Goal: Task Accomplishment & Management: Manage account settings

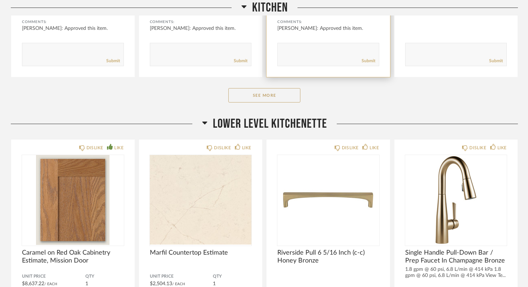
scroll to position [544, 0]
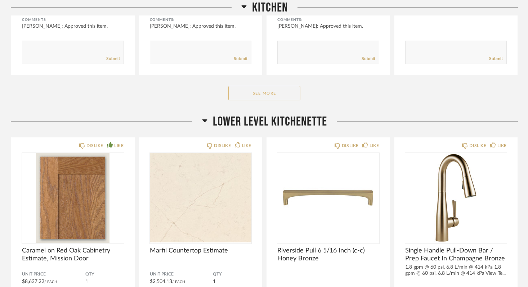
click at [271, 95] on button "See More" at bounding box center [264, 93] width 72 height 14
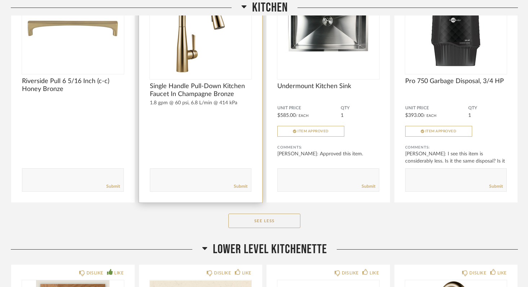
scroll to position [660, 0]
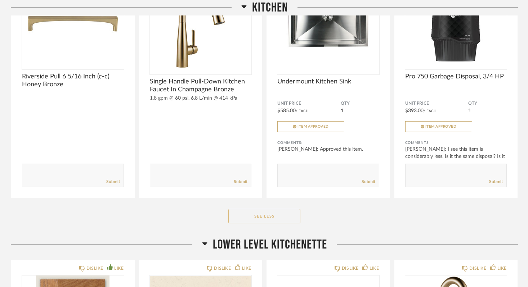
click at [264, 218] on button "See Less" at bounding box center [264, 216] width 72 height 14
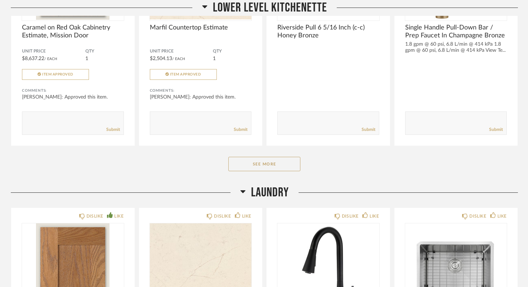
scroll to position [771, 0]
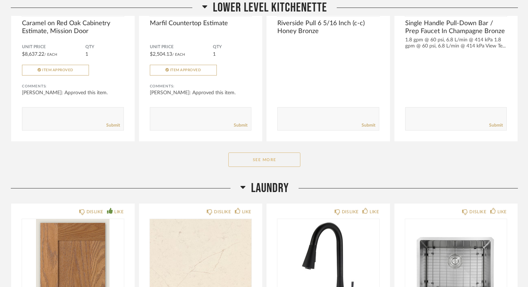
click at [268, 160] on button "See More" at bounding box center [264, 160] width 72 height 14
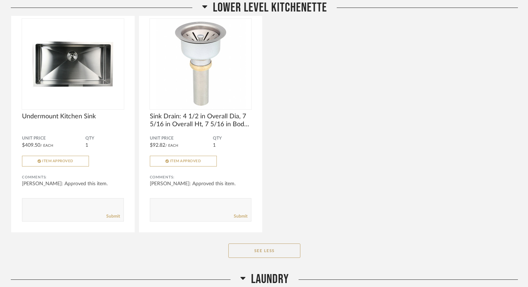
scroll to position [930, 0]
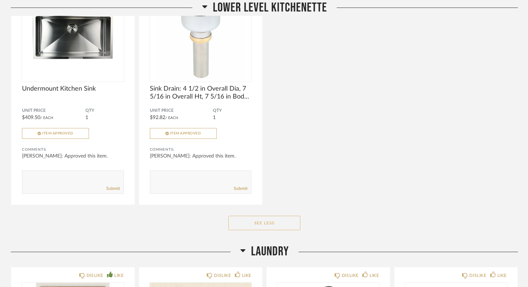
click at [270, 223] on button "See Less" at bounding box center [264, 223] width 72 height 14
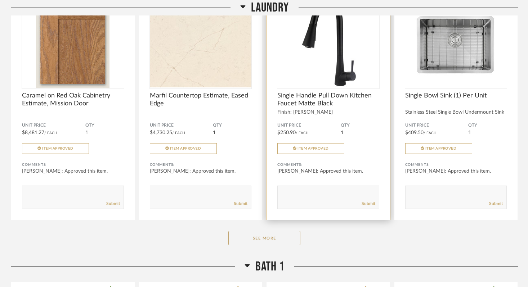
scroll to position [1009, 0]
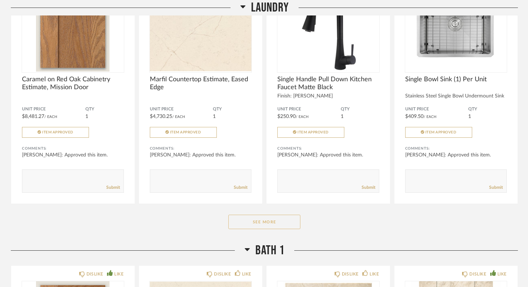
click at [266, 224] on button "See More" at bounding box center [264, 222] width 72 height 14
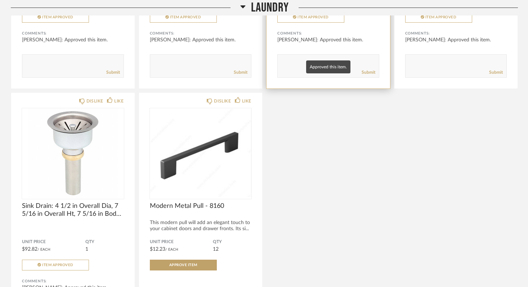
scroll to position [1127, 0]
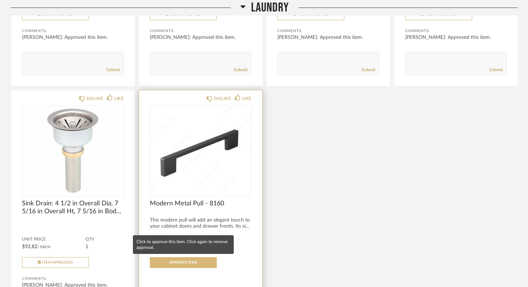
click at [185, 262] on span "Approve Item" at bounding box center [183, 263] width 28 height 4
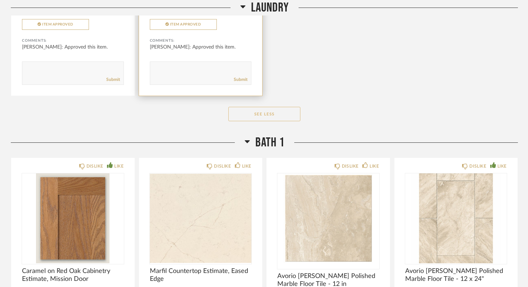
click at [275, 114] on button "See Less" at bounding box center [264, 114] width 72 height 14
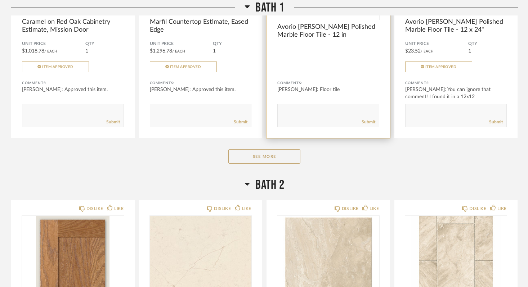
scroll to position [1372, 0]
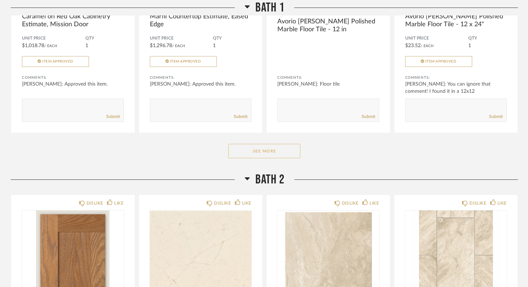
click at [267, 148] on button "See More" at bounding box center [264, 151] width 72 height 14
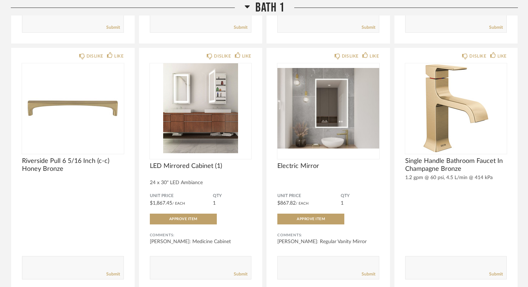
scroll to position [1454, 0]
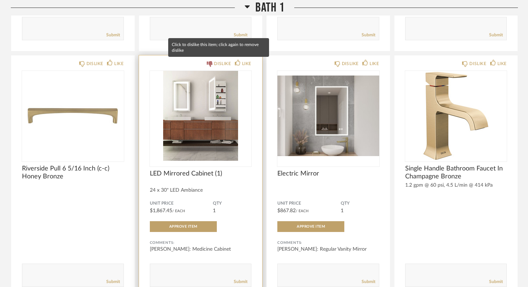
click at [220, 63] on div "DISLIKE" at bounding box center [222, 63] width 17 height 7
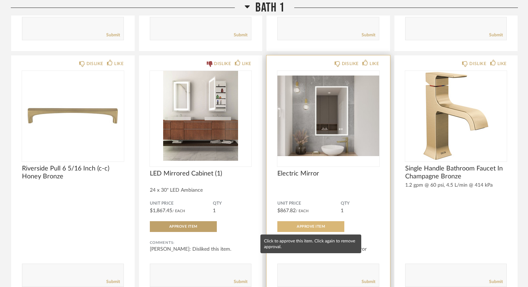
click at [313, 227] on span "Approve Item" at bounding box center [311, 227] width 28 height 4
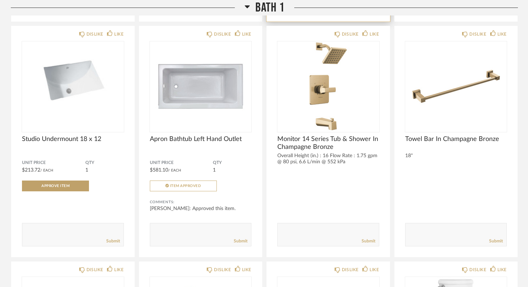
scroll to position [1731, 0]
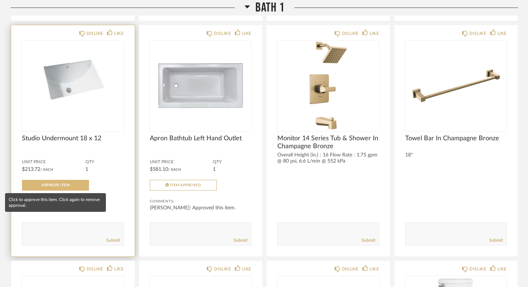
click at [59, 185] on span "Approve Item" at bounding box center [55, 186] width 28 height 4
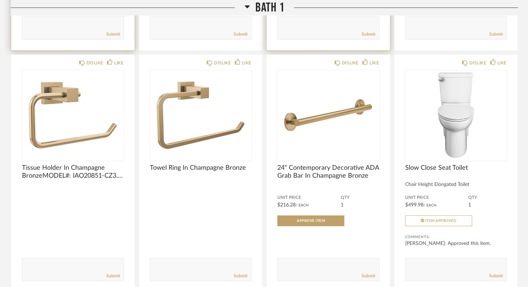
scroll to position [1938, 0]
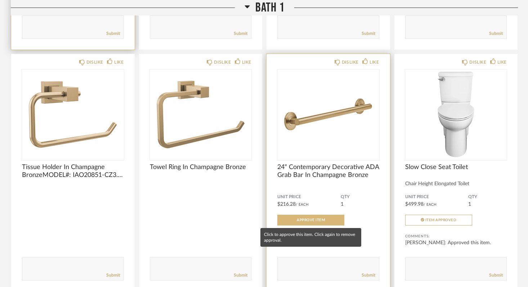
click at [316, 219] on span "Approve Item" at bounding box center [311, 221] width 28 height 4
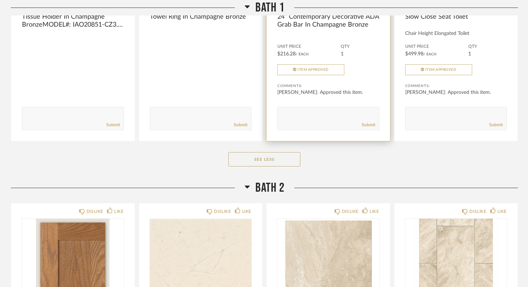
scroll to position [2094, 0]
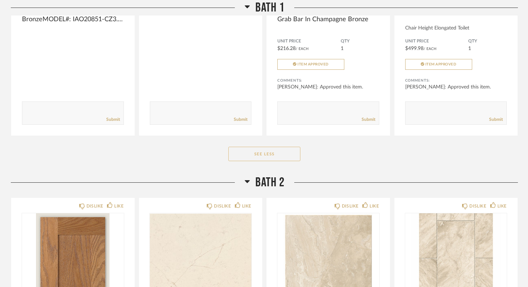
click at [258, 152] on button "See Less" at bounding box center [264, 154] width 72 height 14
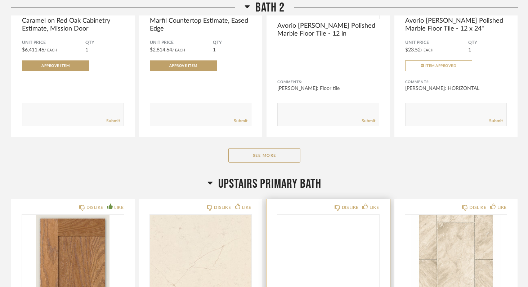
scroll to position [1666, 0]
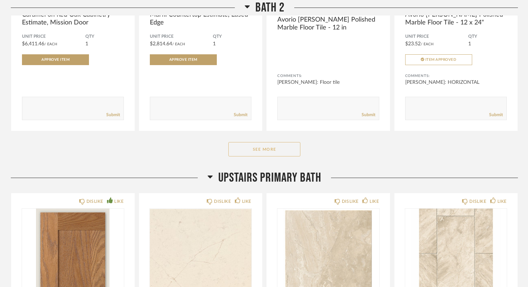
click at [267, 150] on button "See More" at bounding box center [264, 149] width 72 height 14
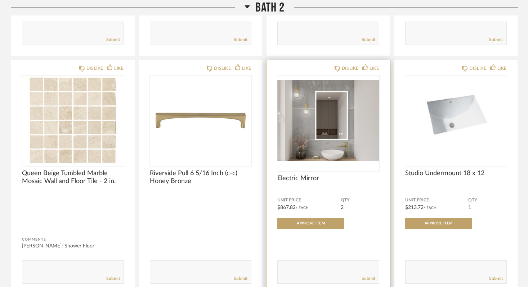
scroll to position [1742, 0]
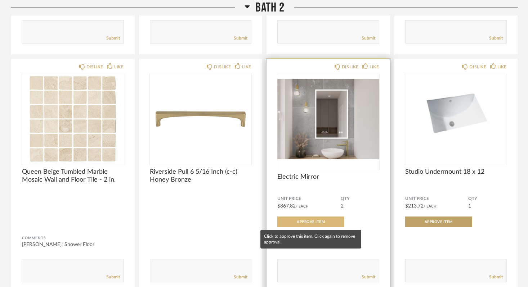
click at [321, 221] on span "Approve Item" at bounding box center [311, 222] width 28 height 4
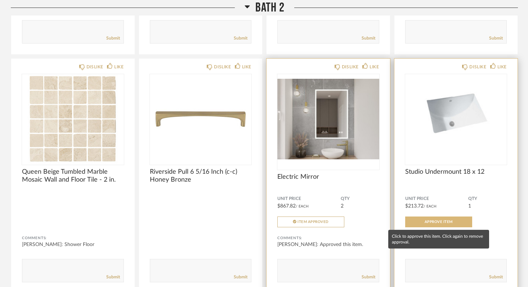
click at [439, 224] on button "Approve Item" at bounding box center [438, 222] width 67 height 11
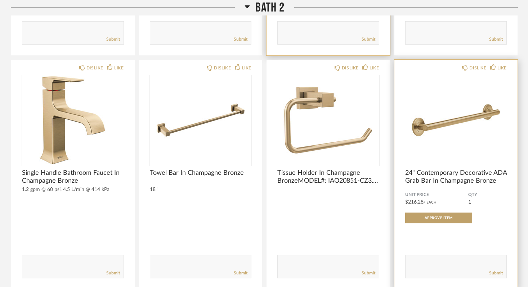
scroll to position [1982, 0]
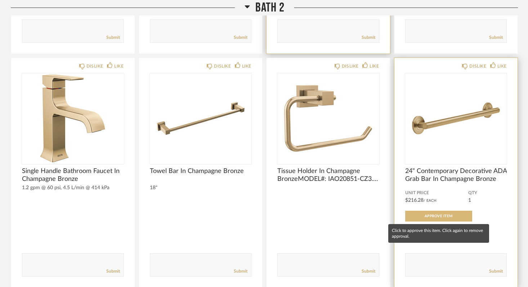
click at [439, 217] on span "Approve Item" at bounding box center [439, 217] width 28 height 4
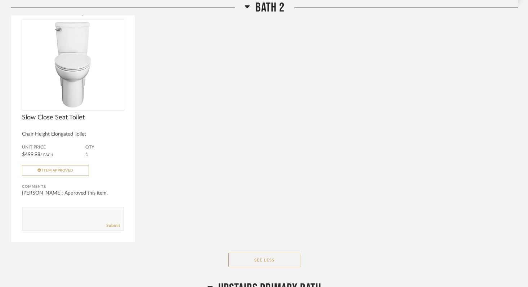
scroll to position [2282, 0]
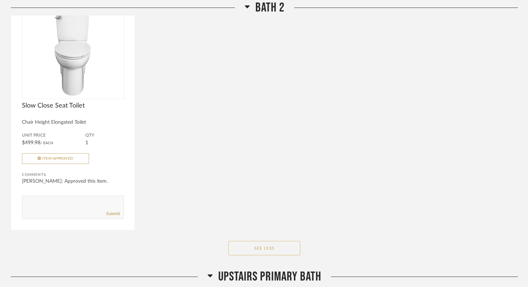
click at [278, 247] on button "See Less" at bounding box center [264, 248] width 72 height 14
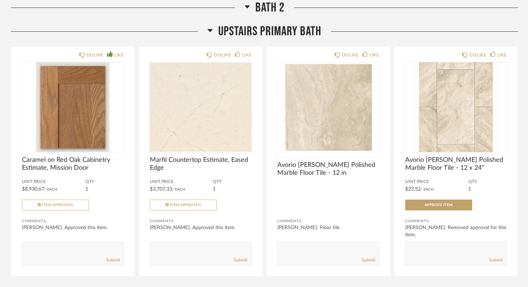
scroll to position [1822, 0]
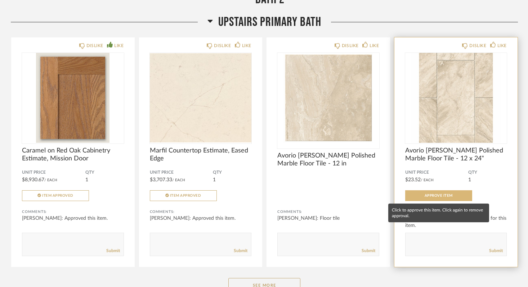
click at [434, 195] on span "Approve Item" at bounding box center [439, 196] width 28 height 4
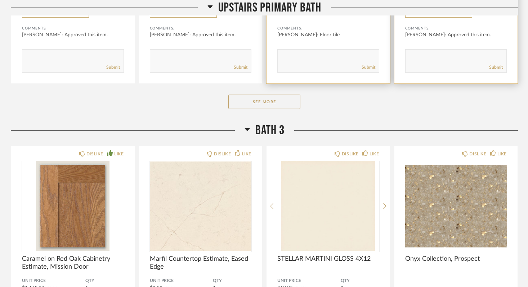
scroll to position [2007, 0]
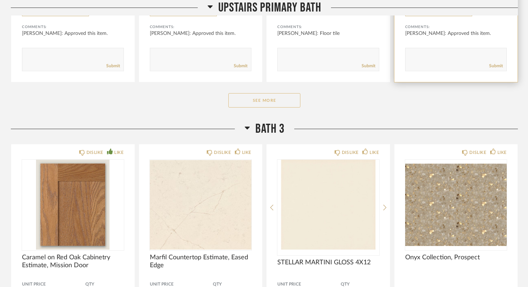
click at [257, 101] on button "See More" at bounding box center [264, 100] width 72 height 14
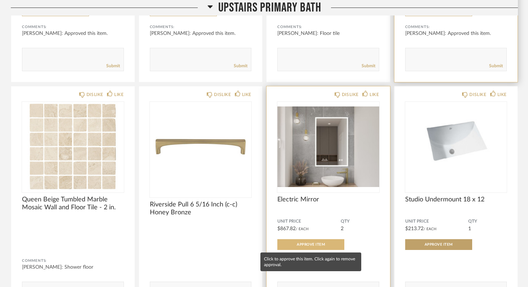
click at [313, 243] on span "Approve Item" at bounding box center [311, 245] width 28 height 4
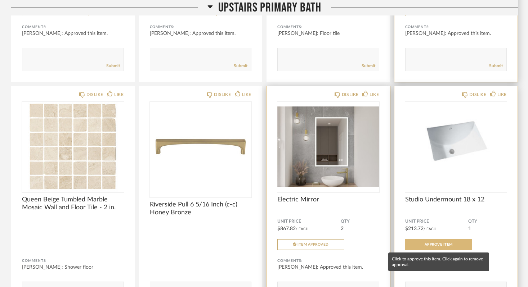
click at [444, 242] on button "Approve Item" at bounding box center [438, 244] width 67 height 11
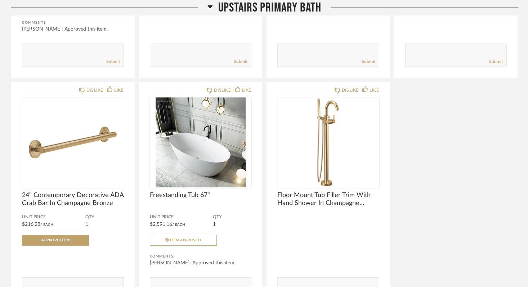
scroll to position [2492, 0]
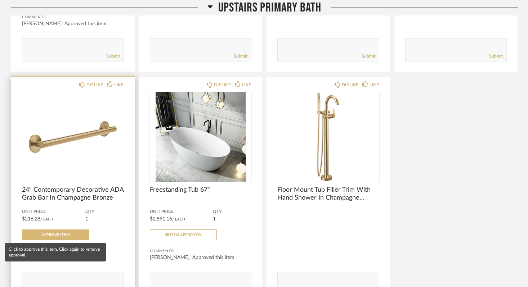
click at [72, 233] on button "Approve Item" at bounding box center [55, 235] width 67 height 11
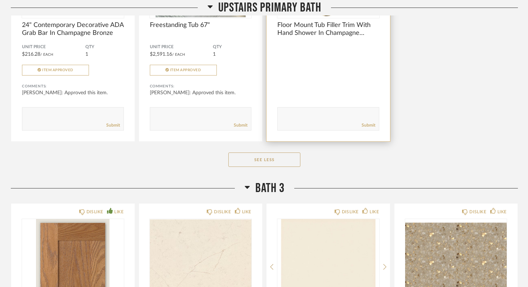
scroll to position [2660, 0]
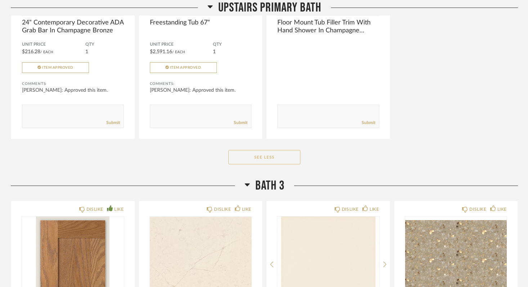
click at [272, 158] on button "See Less" at bounding box center [264, 157] width 72 height 14
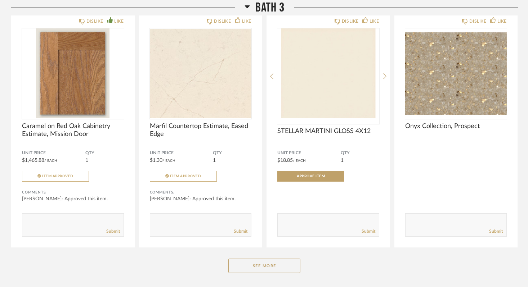
scroll to position [2132, 0]
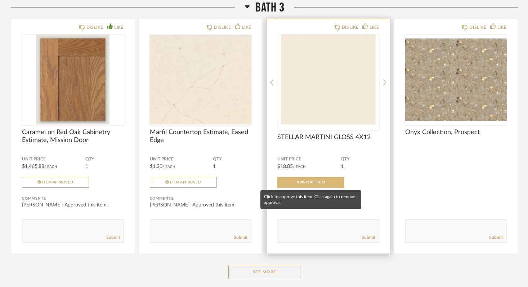
click at [312, 182] on span "Approve Item" at bounding box center [311, 183] width 28 height 4
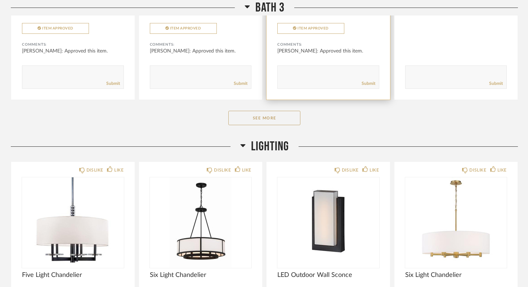
scroll to position [2288, 0]
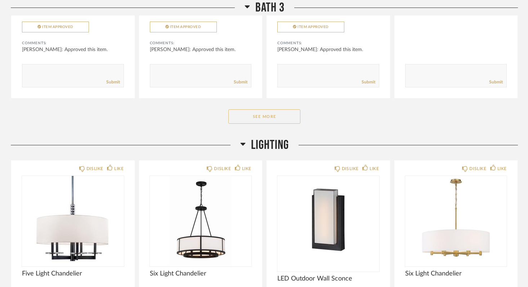
click at [271, 113] on button "See More" at bounding box center [264, 116] width 72 height 14
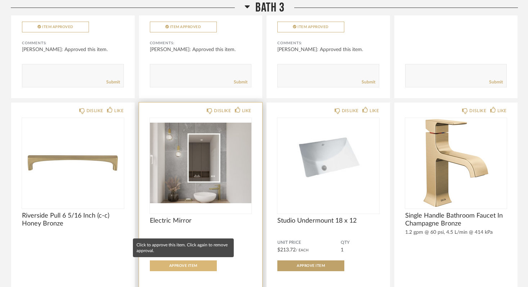
click at [196, 266] on span "Approve Item" at bounding box center [183, 266] width 28 height 4
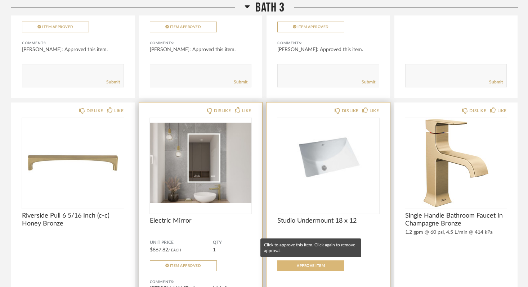
click at [315, 265] on span "Approve Item" at bounding box center [311, 266] width 28 height 4
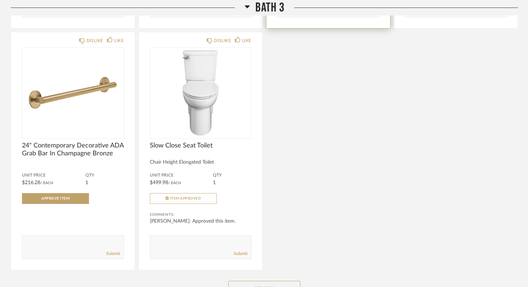
scroll to position [2827, 0]
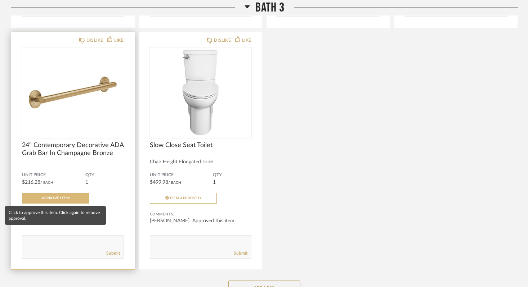
click at [67, 199] on span "Approve Item" at bounding box center [55, 199] width 28 height 4
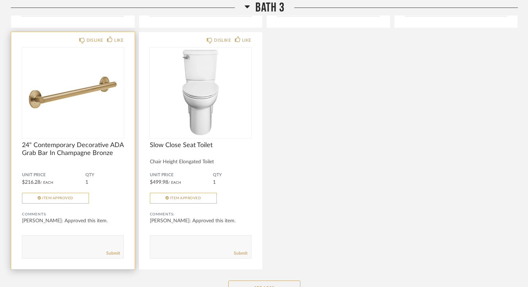
scroll to position [2874, 0]
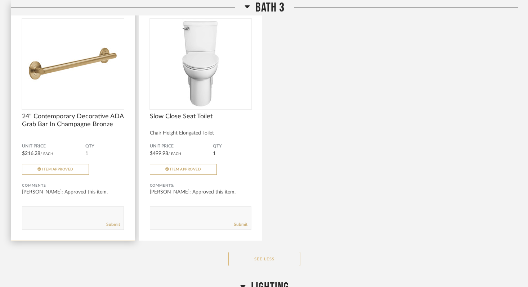
click at [269, 261] on button "See Less" at bounding box center [264, 259] width 72 height 14
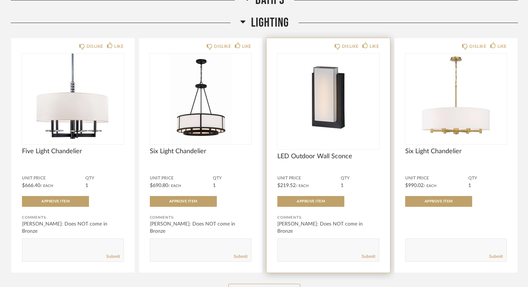
scroll to position [2407, 0]
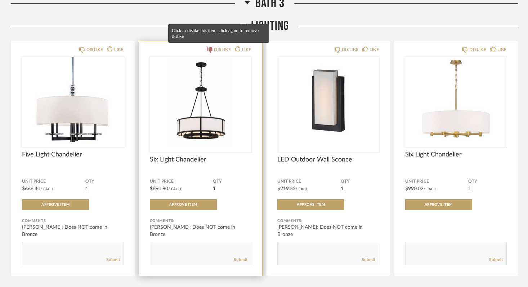
click at [219, 47] on div "DISLIKE" at bounding box center [222, 49] width 17 height 7
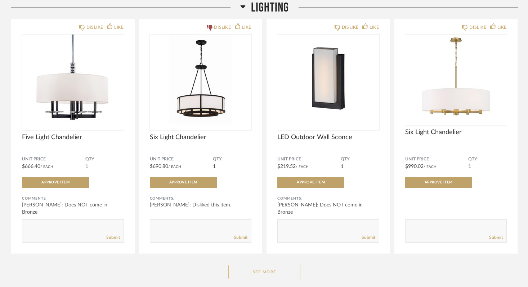
scroll to position [2430, 0]
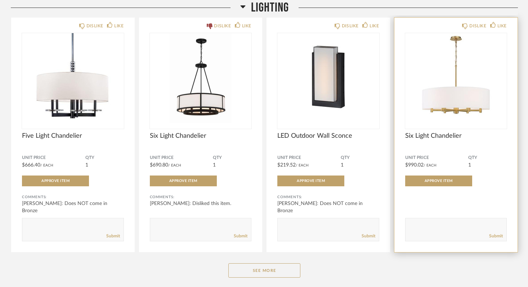
click at [453, 96] on div at bounding box center [456, 81] width 102 height 96
click at [453, 96] on img "0" at bounding box center [456, 78] width 102 height 90
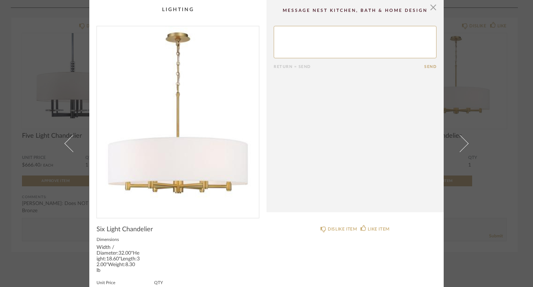
scroll to position [0, 0]
click at [431, 6] on span "button" at bounding box center [433, 7] width 14 height 14
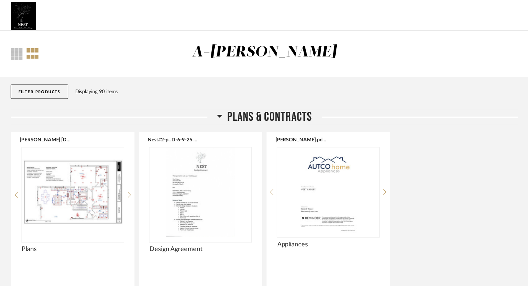
scroll to position [2430, 0]
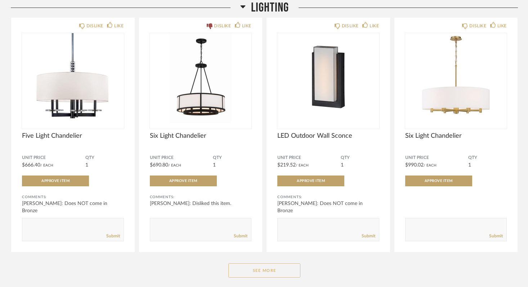
click at [268, 272] on button "See More" at bounding box center [264, 271] width 72 height 14
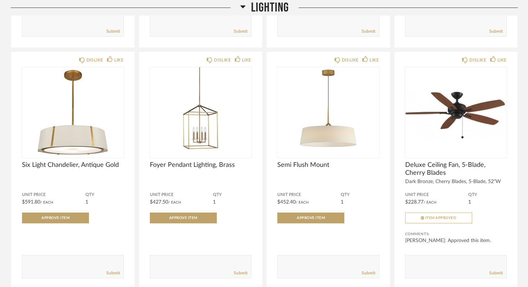
scroll to position [2634, 0]
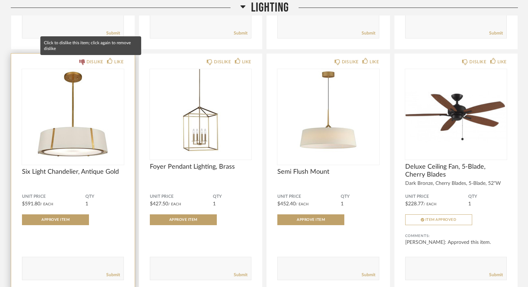
click at [91, 61] on div "DISLIKE" at bounding box center [94, 61] width 17 height 7
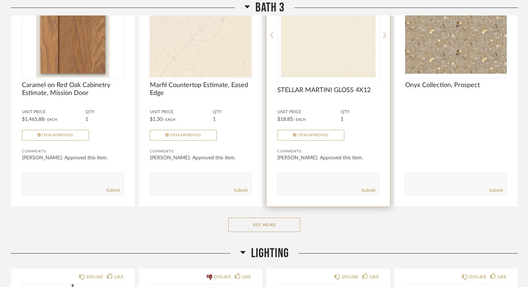
scroll to position [2179, 0]
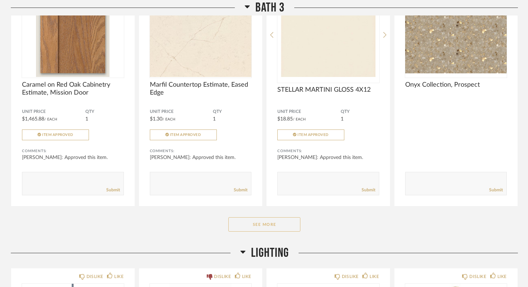
click at [273, 224] on button "See More" at bounding box center [264, 224] width 72 height 14
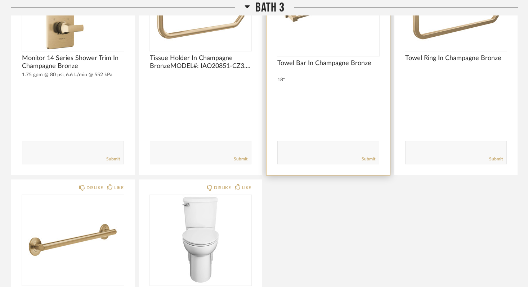
scroll to position [2574, 0]
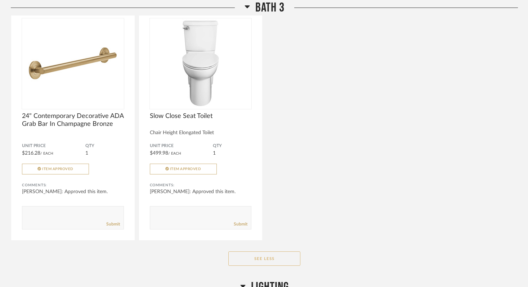
click at [269, 259] on button "See Less" at bounding box center [264, 259] width 72 height 14
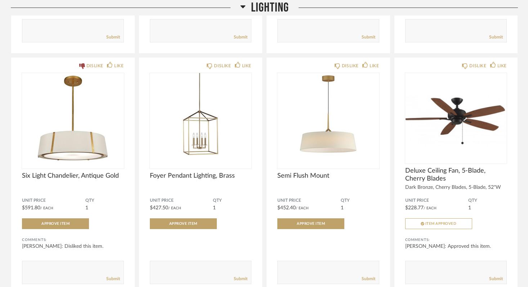
scroll to position [2627, 0]
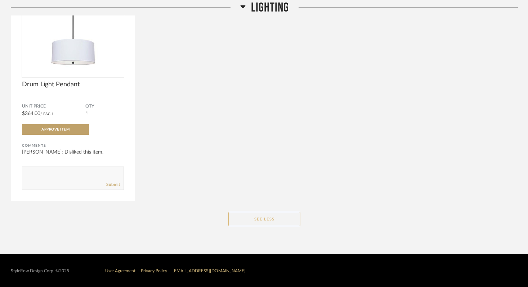
click at [274, 216] on button "See Less" at bounding box center [264, 219] width 72 height 14
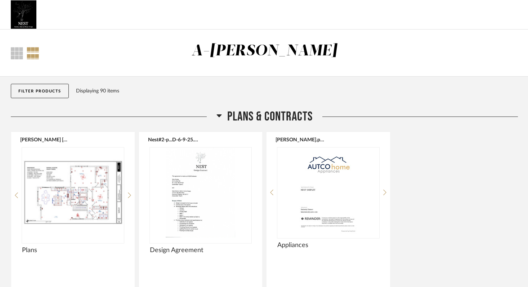
scroll to position [0, 0]
